Goal: Information Seeking & Learning: Learn about a topic

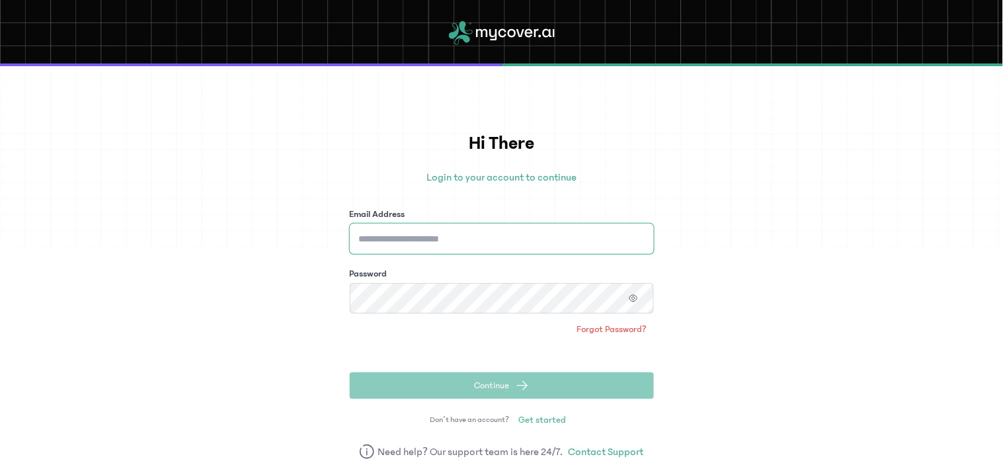
type input "**********"
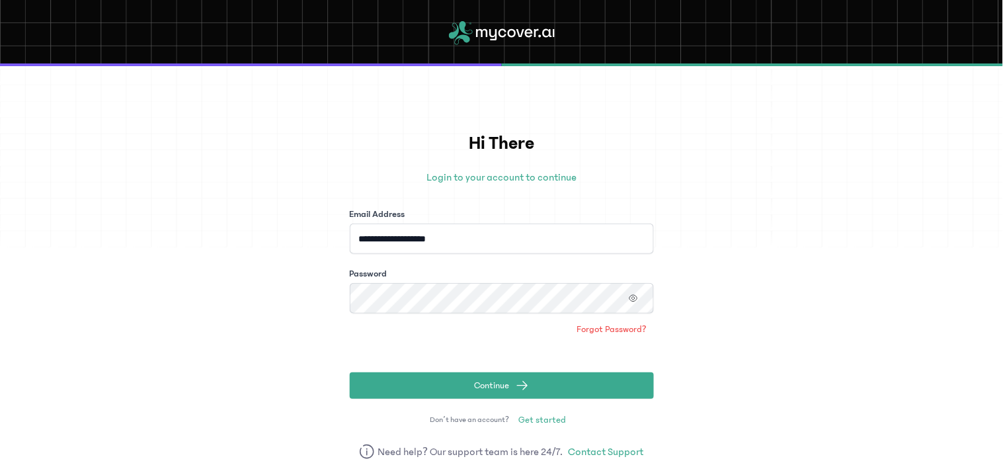
click at [716, 377] on div "**********" at bounding box center [501, 265] width 1003 height 399
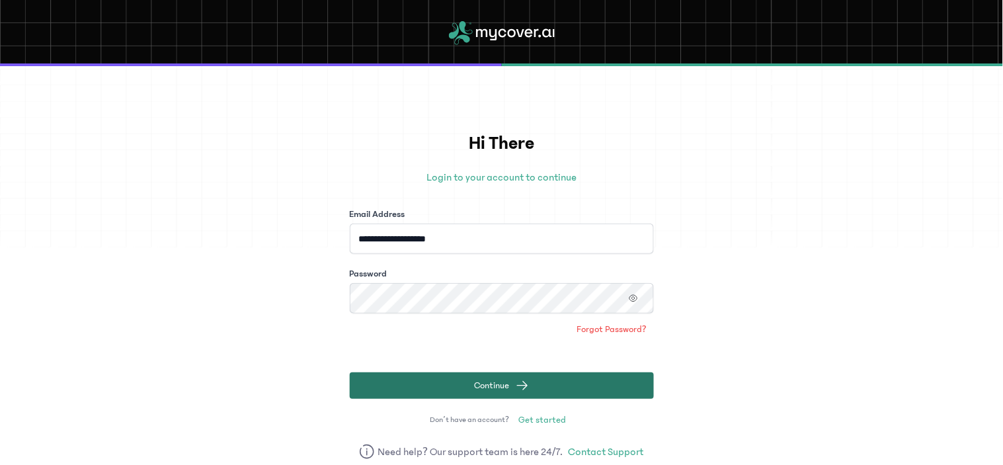
click at [525, 379] on span "submit" at bounding box center [522, 385] width 13 height 13
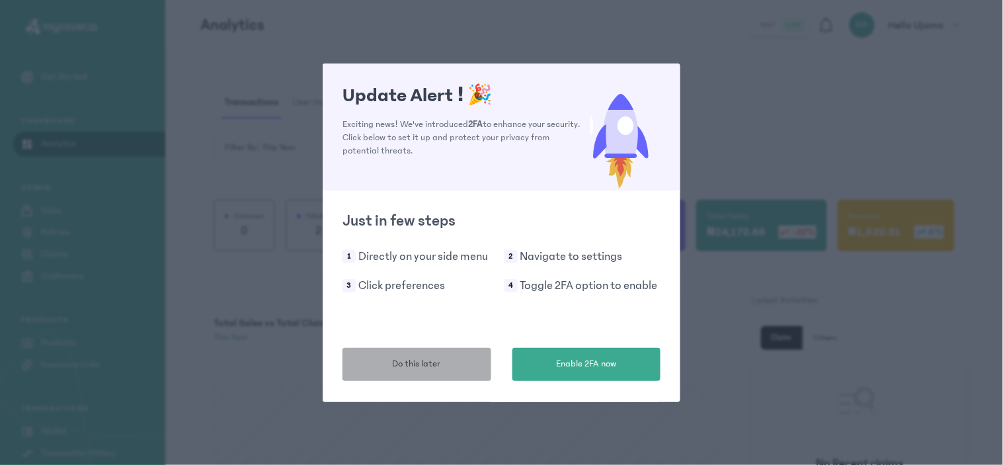
click at [398, 361] on span "Do this later" at bounding box center [417, 364] width 48 height 14
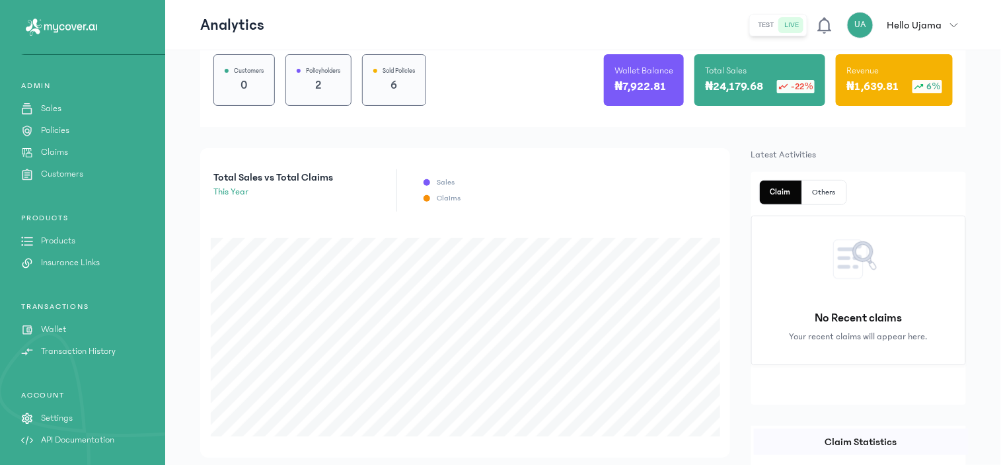
scroll to position [147, 0]
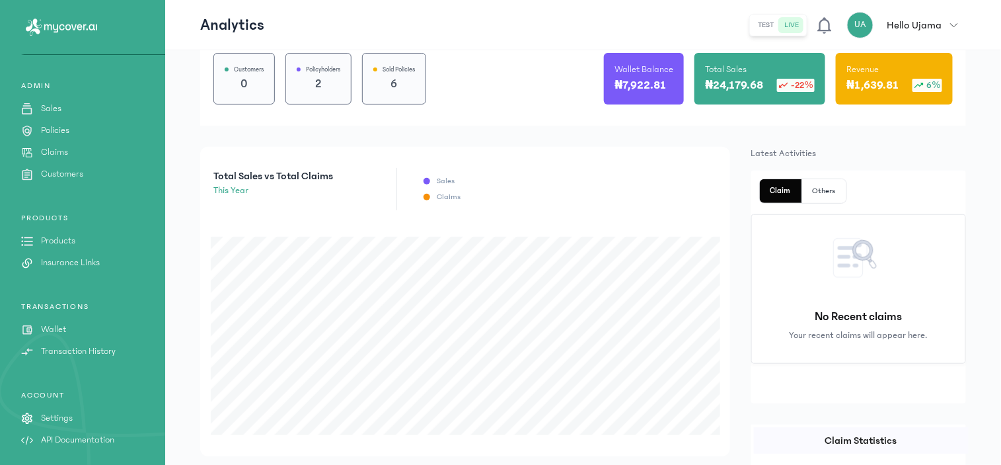
click at [99, 354] on p "Transaction History" at bounding box center [78, 351] width 75 height 14
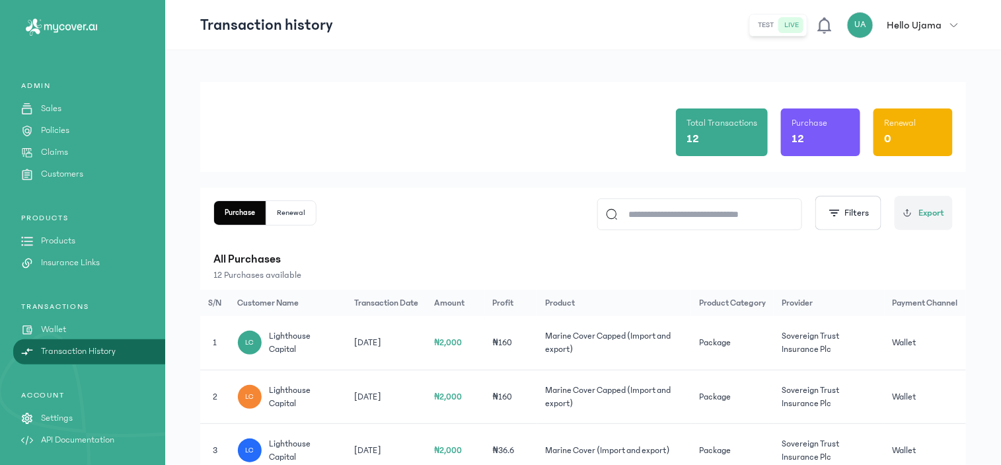
click at [59, 150] on p "Claims" at bounding box center [54, 152] width 27 height 14
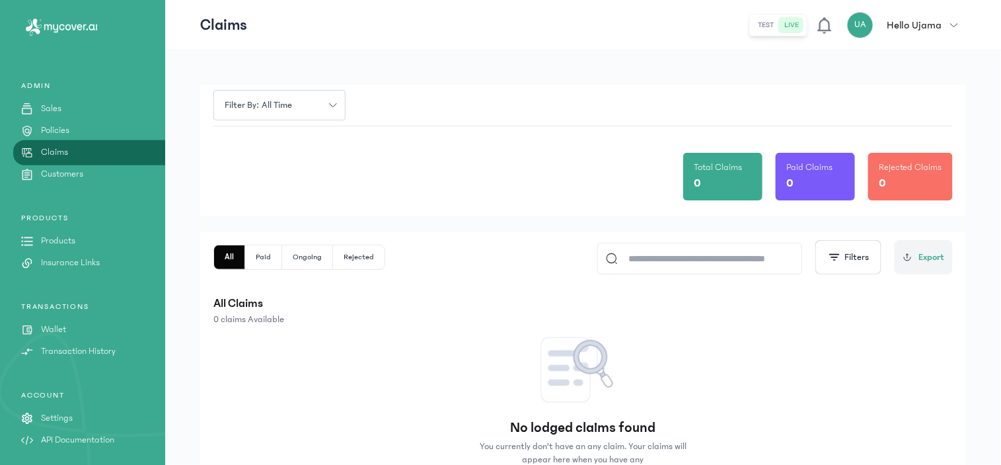
click at [58, 121] on div "ADMIN Sales Policies Claims Customers" at bounding box center [82, 131] width 165 height 100
click at [61, 126] on p "Policies" at bounding box center [55, 131] width 28 height 14
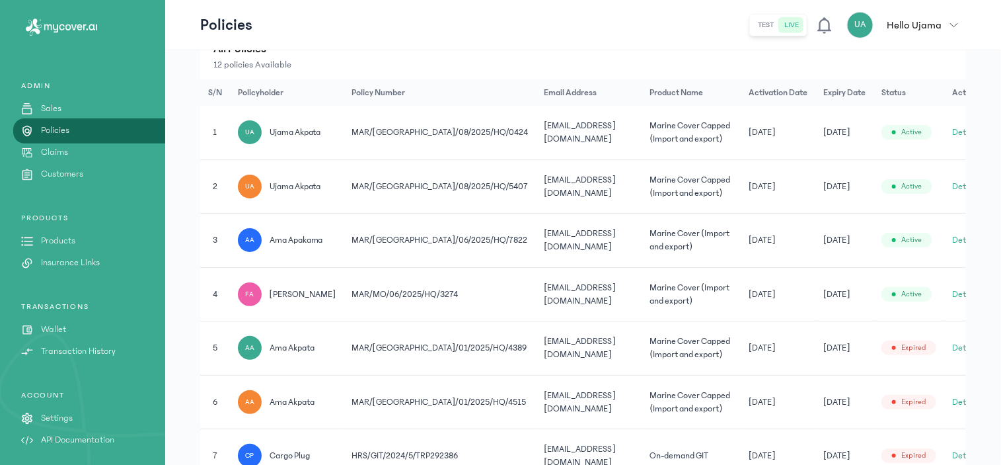
scroll to position [293, 0]
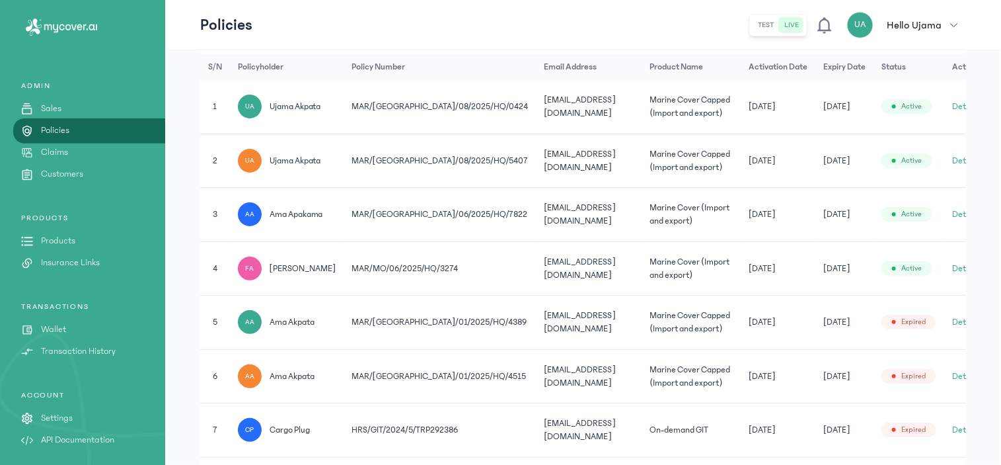
click at [952, 213] on button "Details" at bounding box center [965, 214] width 26 height 13
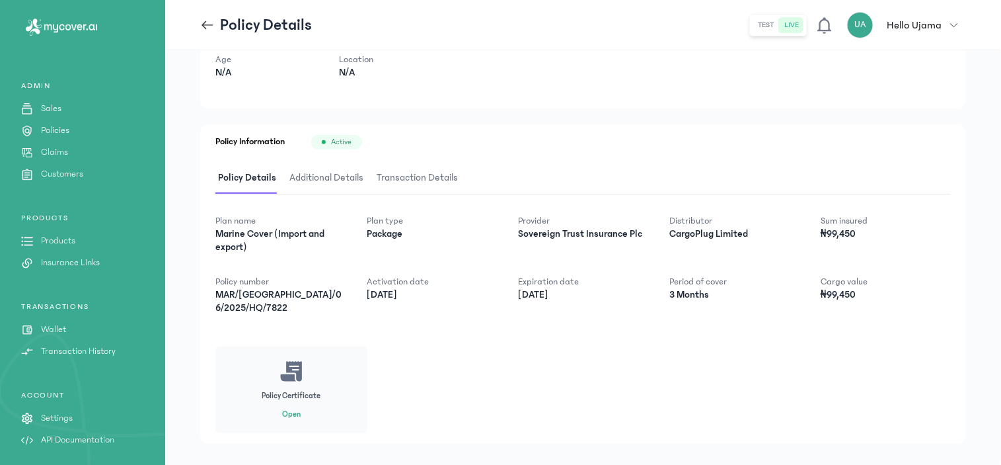
scroll to position [126, 0]
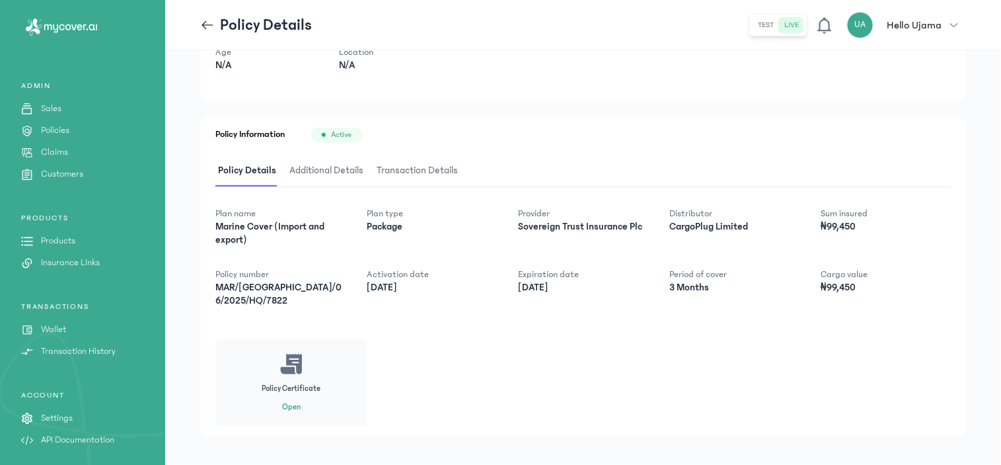
click at [205, 22] on icon at bounding box center [204, 24] width 5 height 9
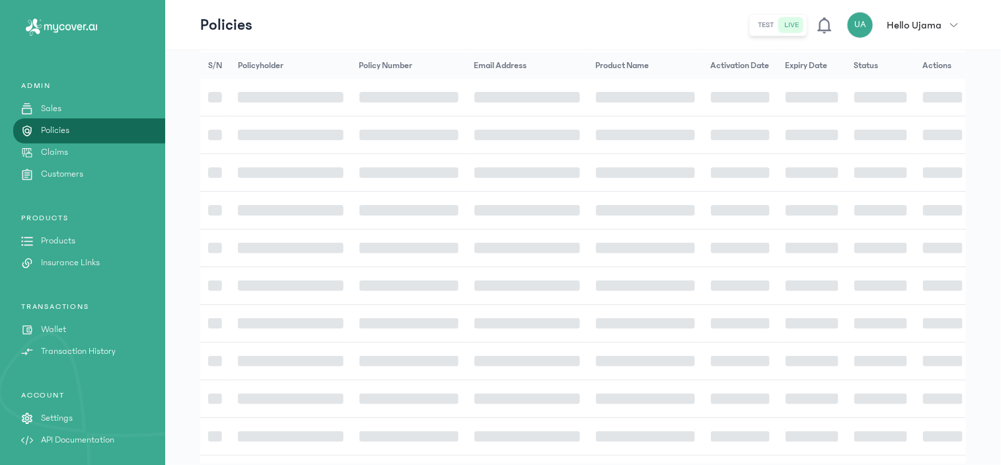
scroll to position [295, 0]
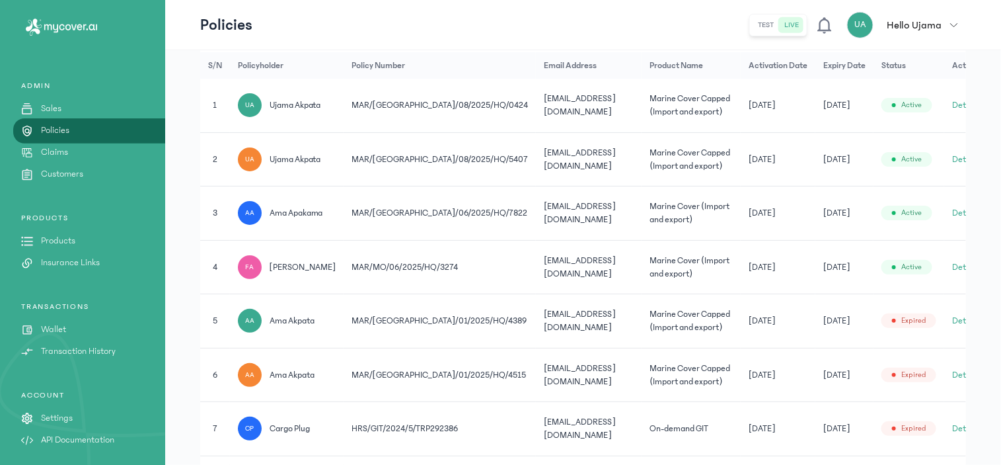
click at [952, 266] on button "Details" at bounding box center [965, 266] width 26 height 13
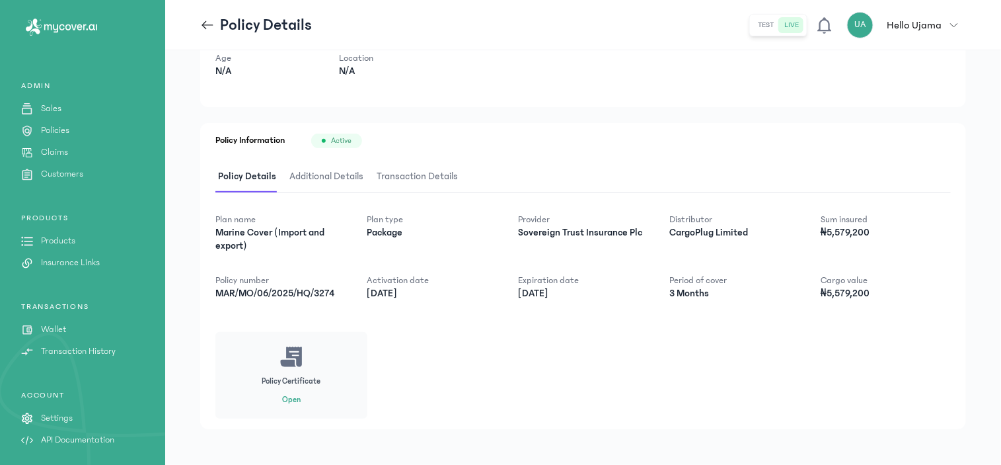
scroll to position [126, 0]
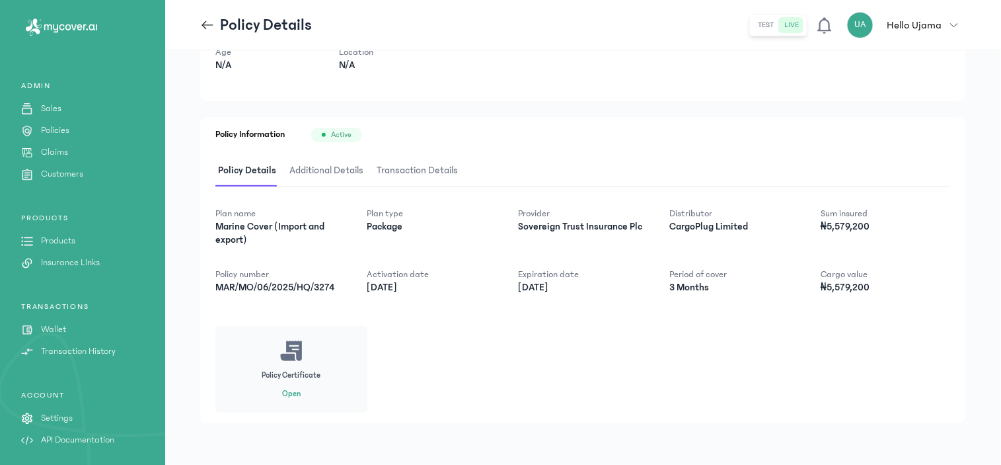
click at [292, 393] on button "Open" at bounding box center [291, 394] width 19 height 11
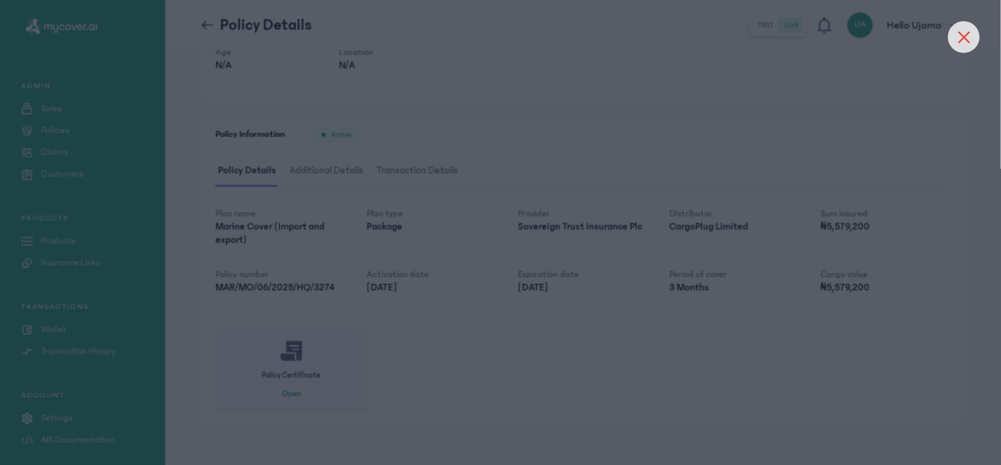
click at [968, 40] on icon at bounding box center [964, 37] width 11 height 11
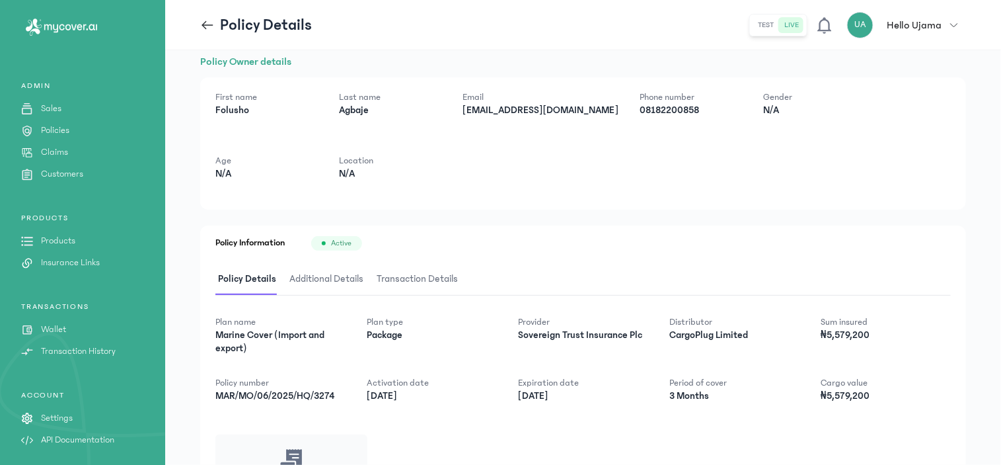
scroll to position [0, 0]
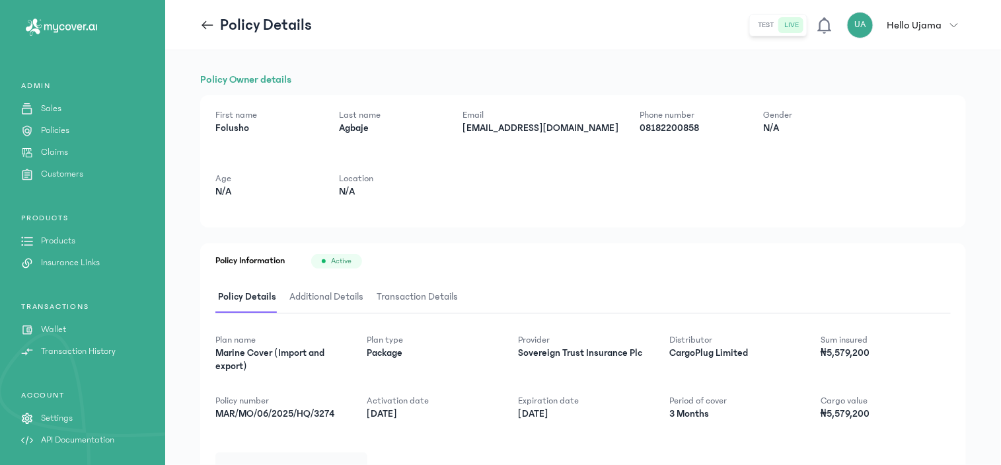
click at [342, 296] on span "Additional Details" at bounding box center [326, 297] width 79 height 31
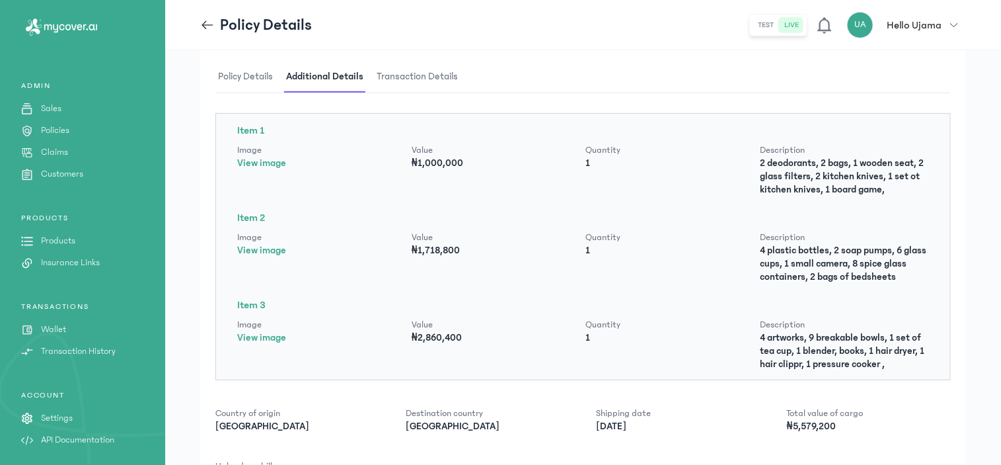
scroll to position [293, 0]
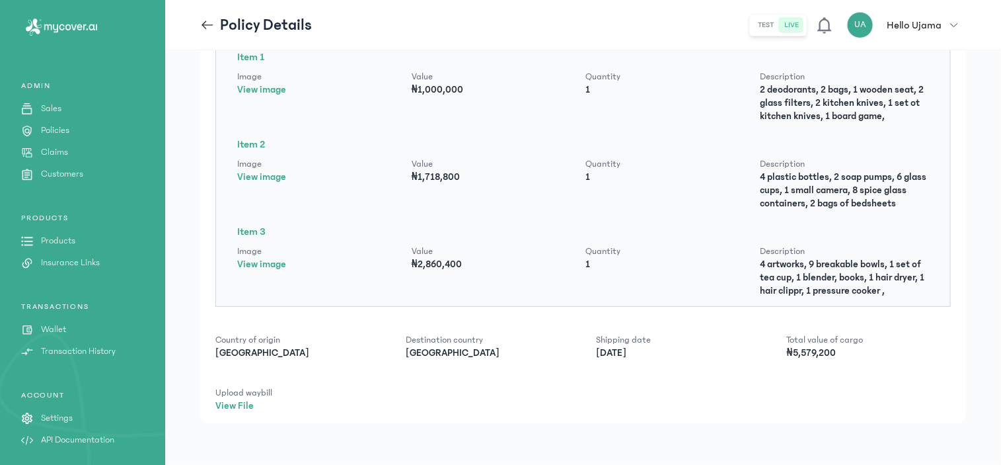
click at [243, 404] on link "View File" at bounding box center [234, 405] width 38 height 11
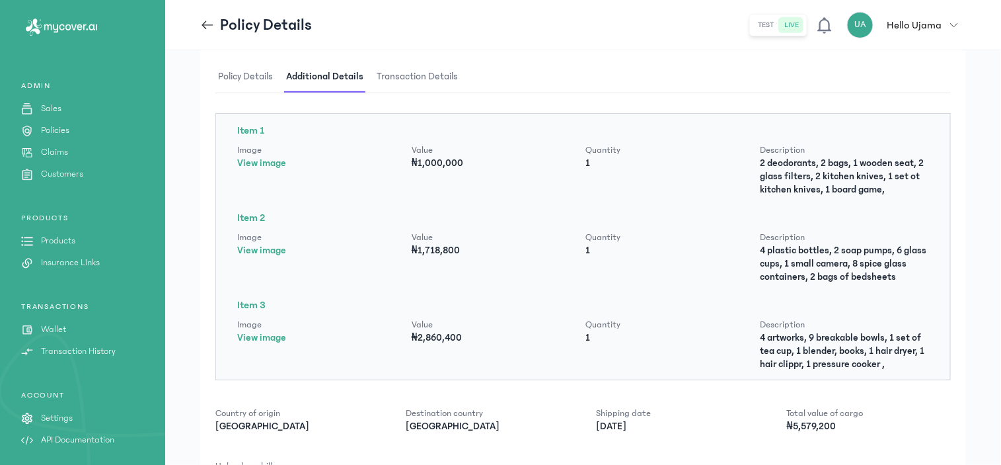
click at [426, 74] on span "Transaction Details" at bounding box center [417, 76] width 87 height 31
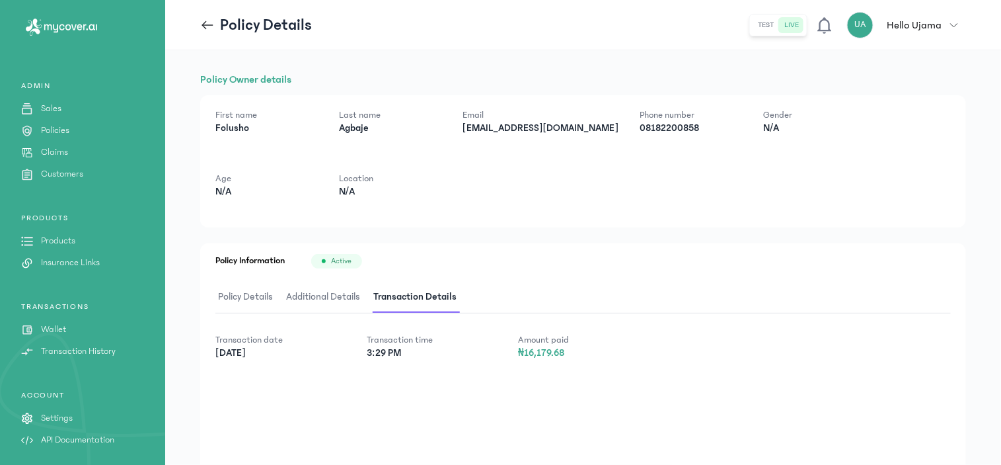
click at [205, 22] on icon at bounding box center [204, 24] width 5 height 9
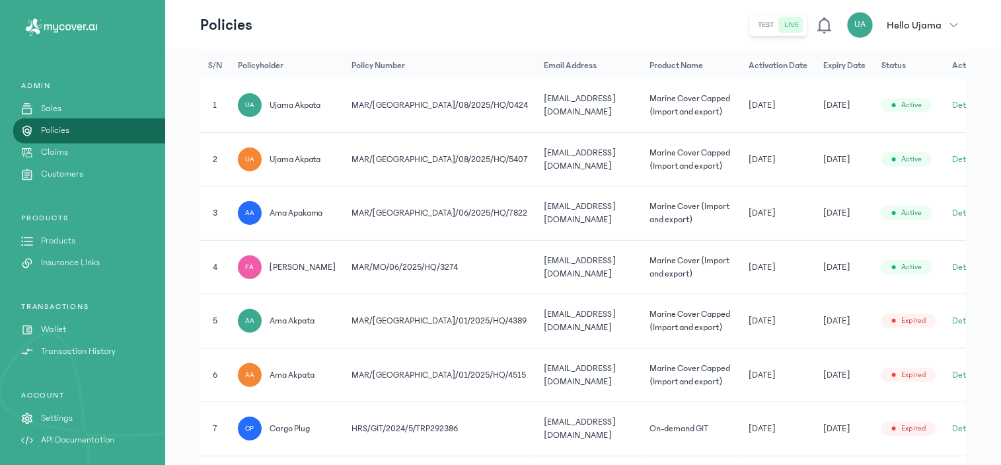
scroll to position [296, 0]
click at [952, 263] on button "Details" at bounding box center [965, 265] width 26 height 13
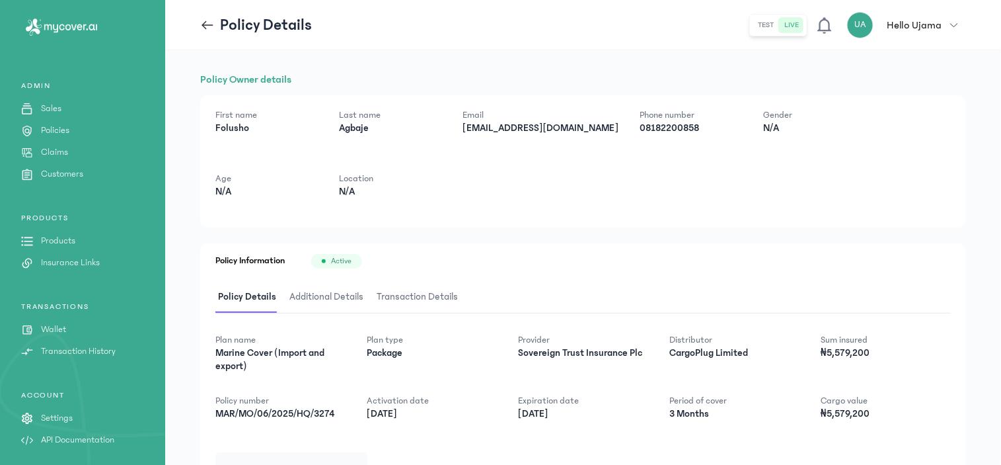
click at [208, 24] on icon at bounding box center [207, 25] width 15 height 15
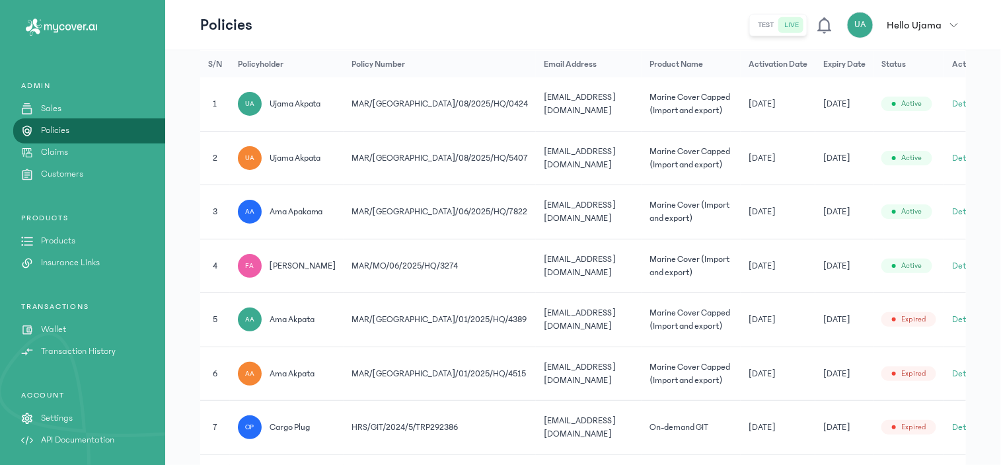
scroll to position [298, 0]
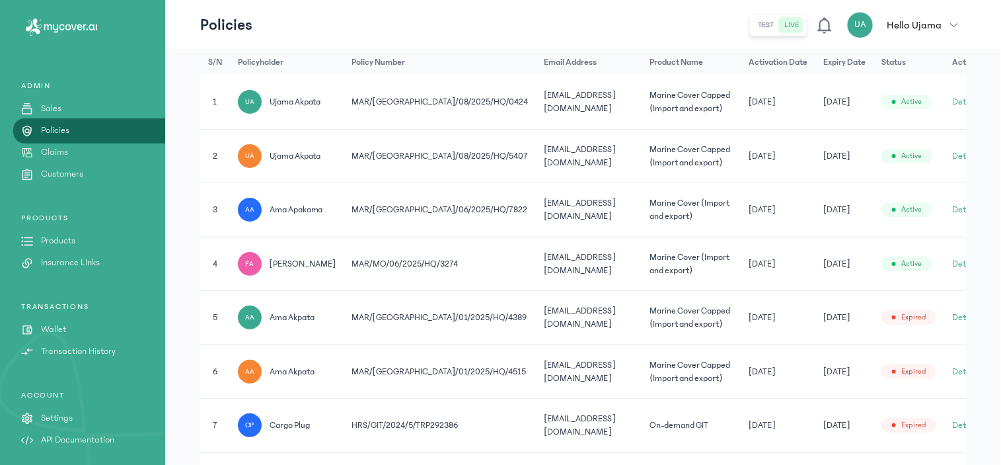
click at [952, 262] on button "Details" at bounding box center [965, 263] width 26 height 13
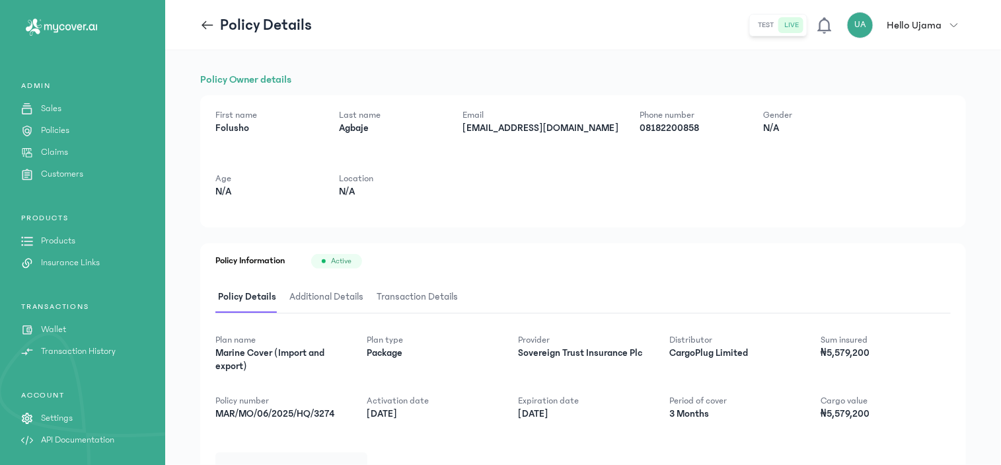
click at [338, 292] on span "Additional Details" at bounding box center [326, 297] width 79 height 31
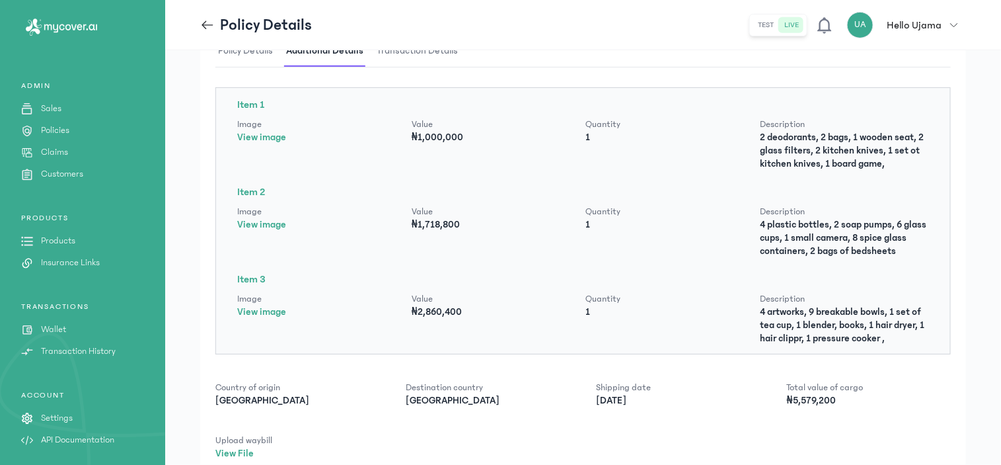
scroll to position [220, 0]
